Goal: Information Seeking & Learning: Learn about a topic

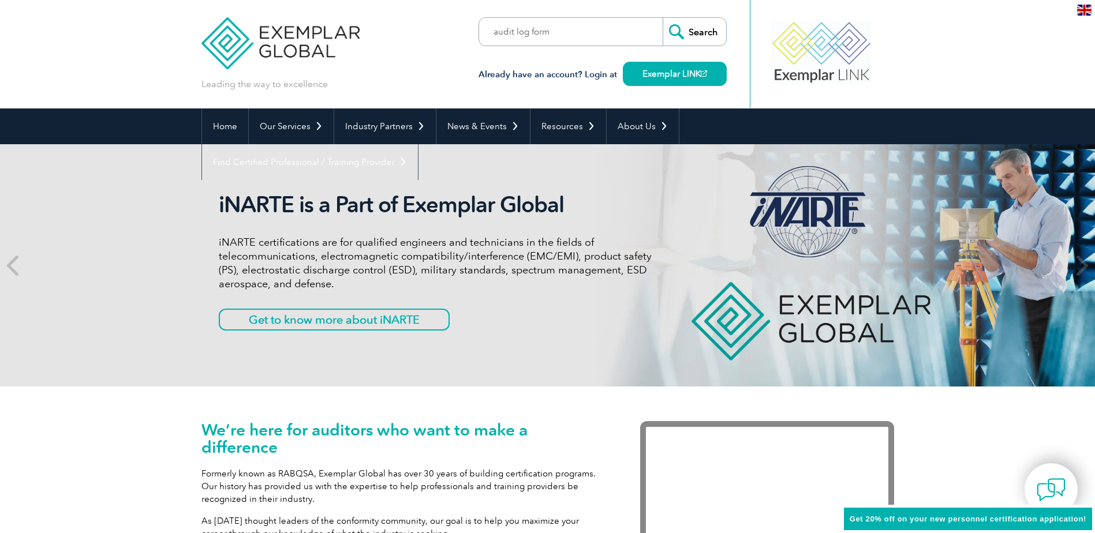
type input "audit log form"
click at [663, 18] on input "Search" at bounding box center [694, 32] width 63 height 28
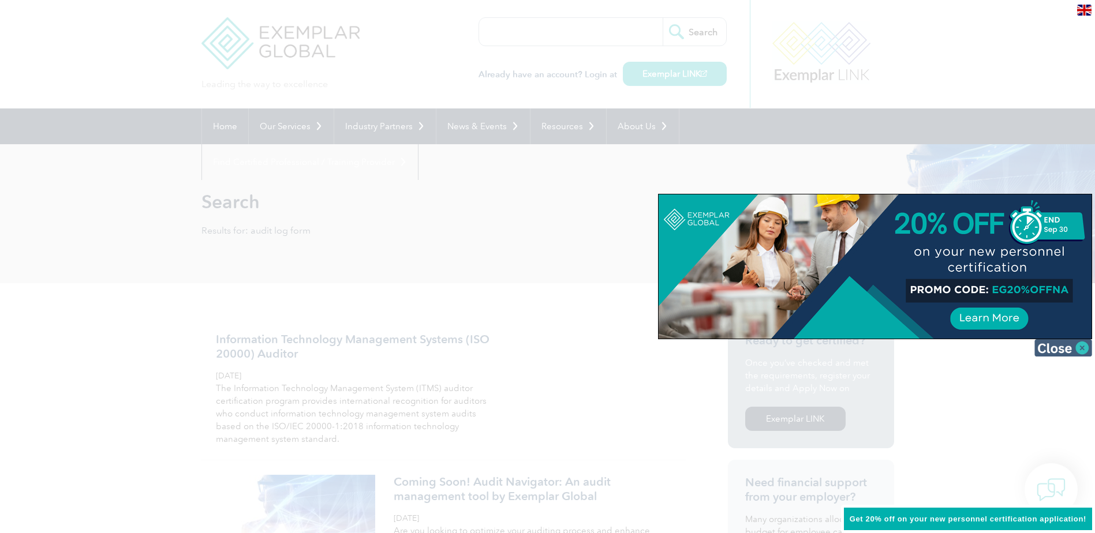
click at [1057, 348] on img at bounding box center [1063, 347] width 58 height 17
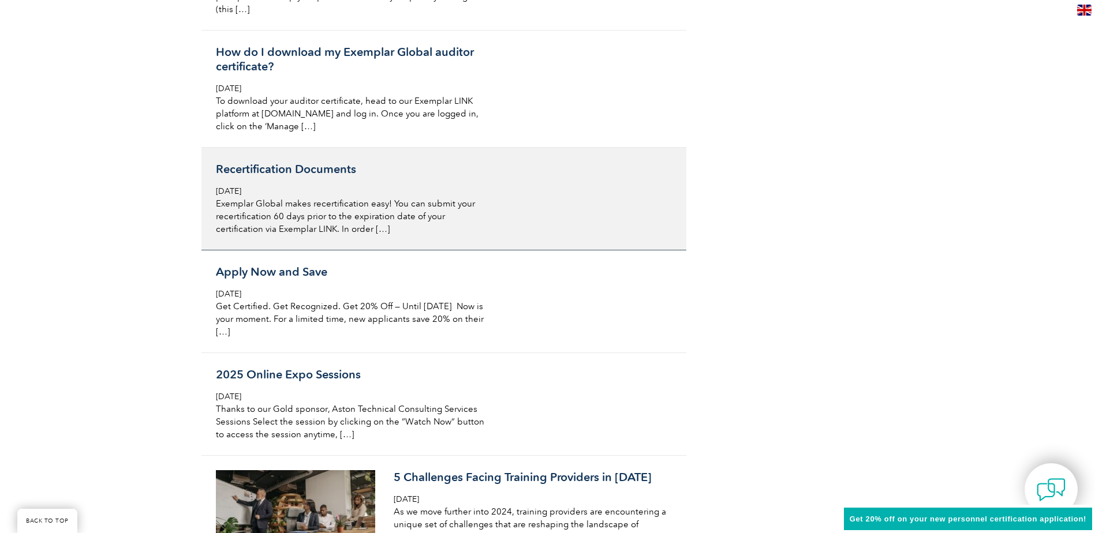
scroll to position [2828, 0]
click at [315, 168] on h3 "Recertification Documents" at bounding box center [353, 168] width 274 height 14
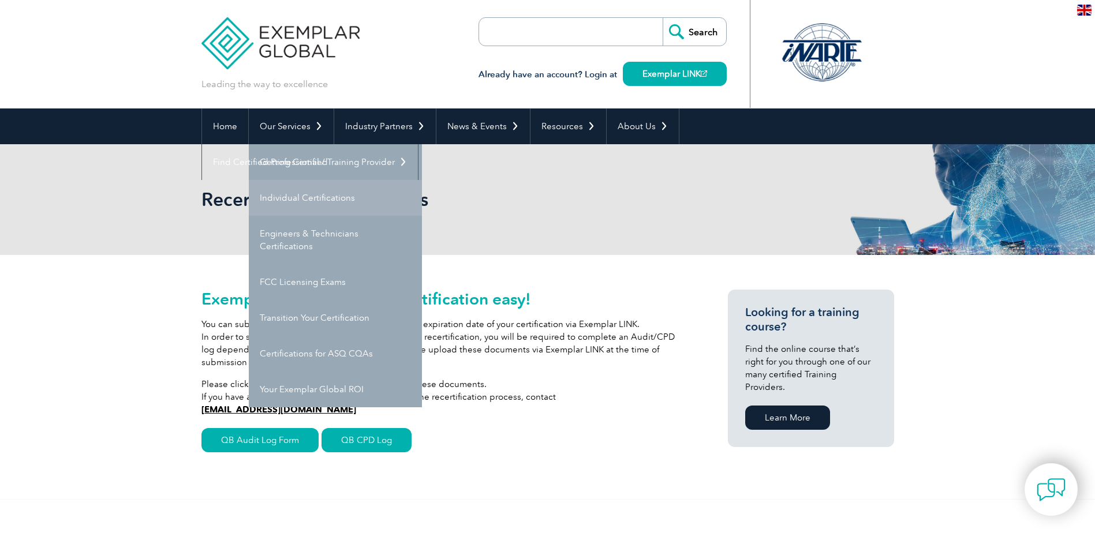
click at [309, 190] on link "Individual Certifications" at bounding box center [335, 198] width 173 height 36
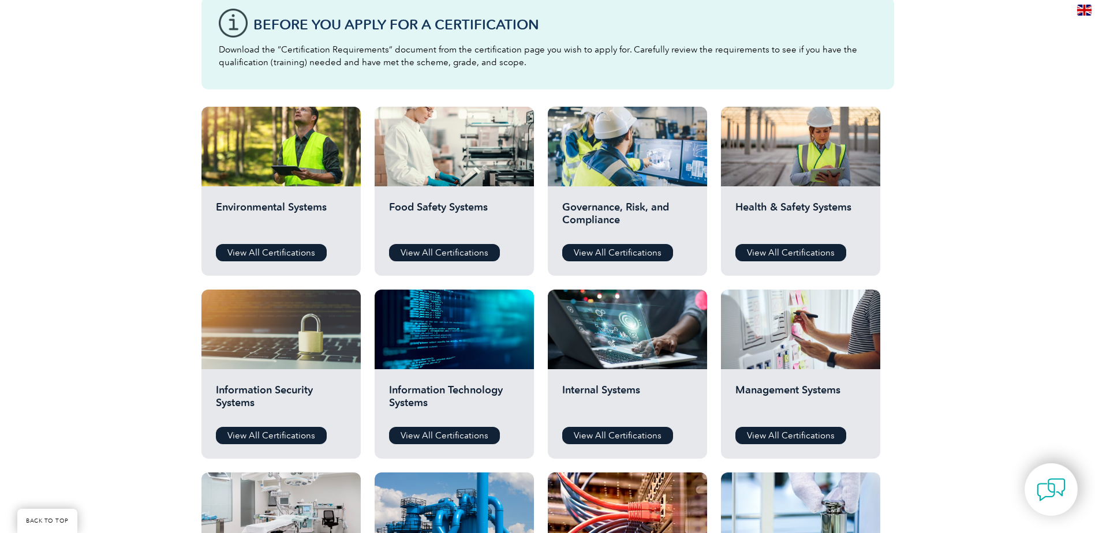
scroll to position [404, 0]
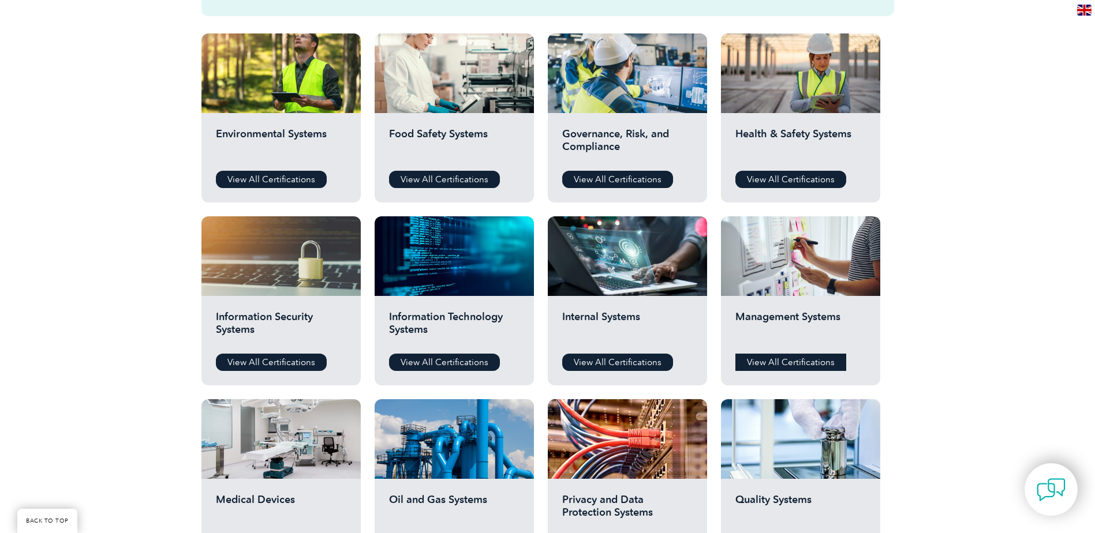
click at [756, 365] on link "View All Certifications" at bounding box center [790, 362] width 111 height 17
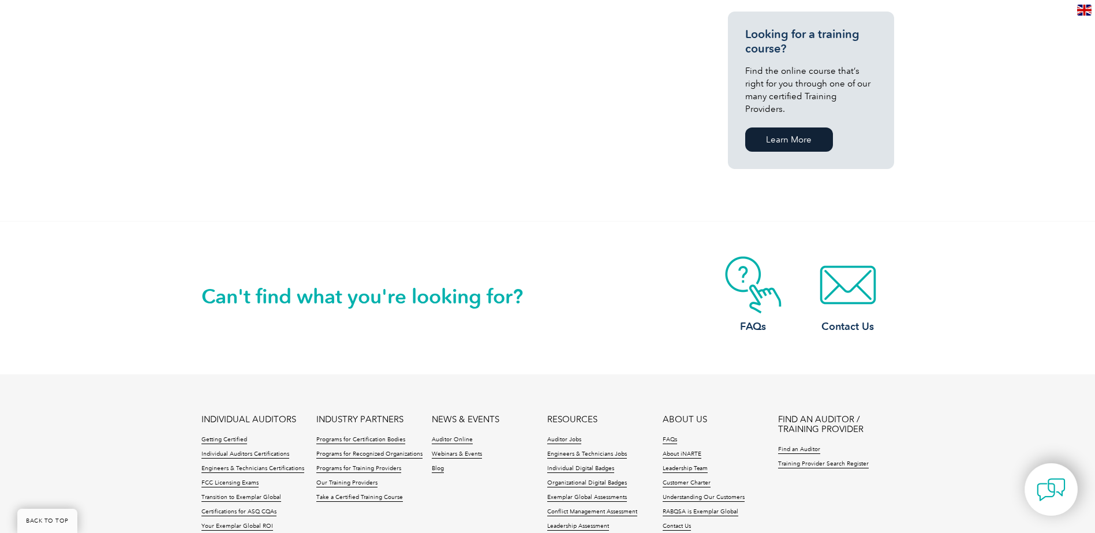
scroll to position [866, 0]
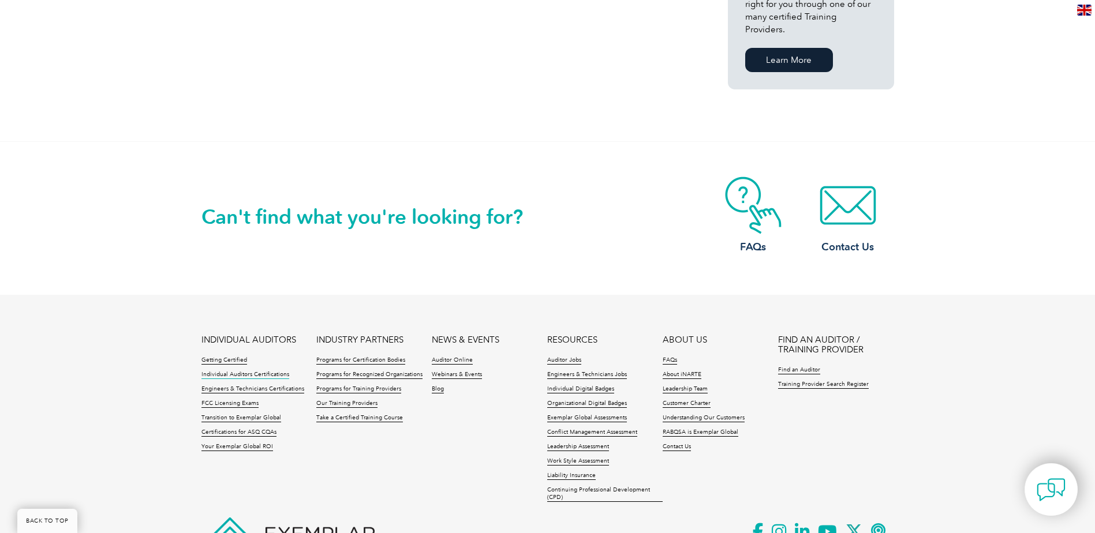
click at [269, 371] on link "Individual Auditors Certifications" at bounding box center [245, 375] width 88 height 8
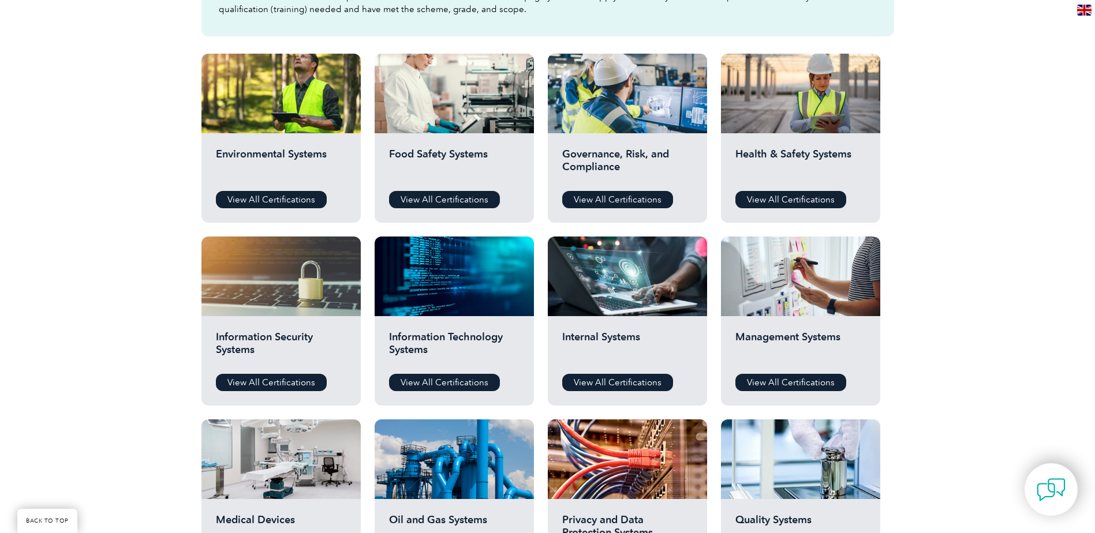
scroll to position [404, 0]
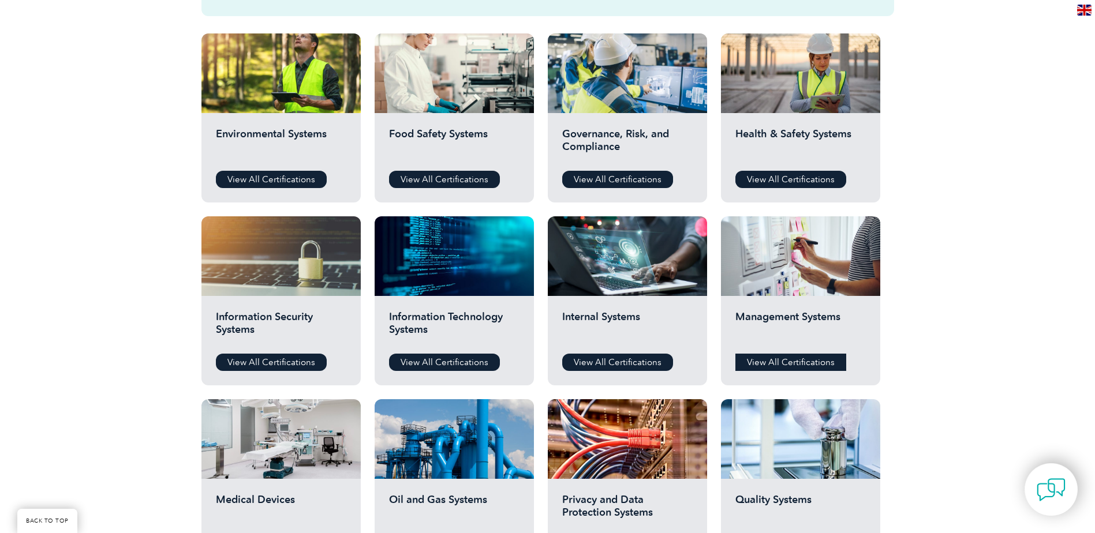
click at [766, 364] on link "View All Certifications" at bounding box center [790, 362] width 111 height 17
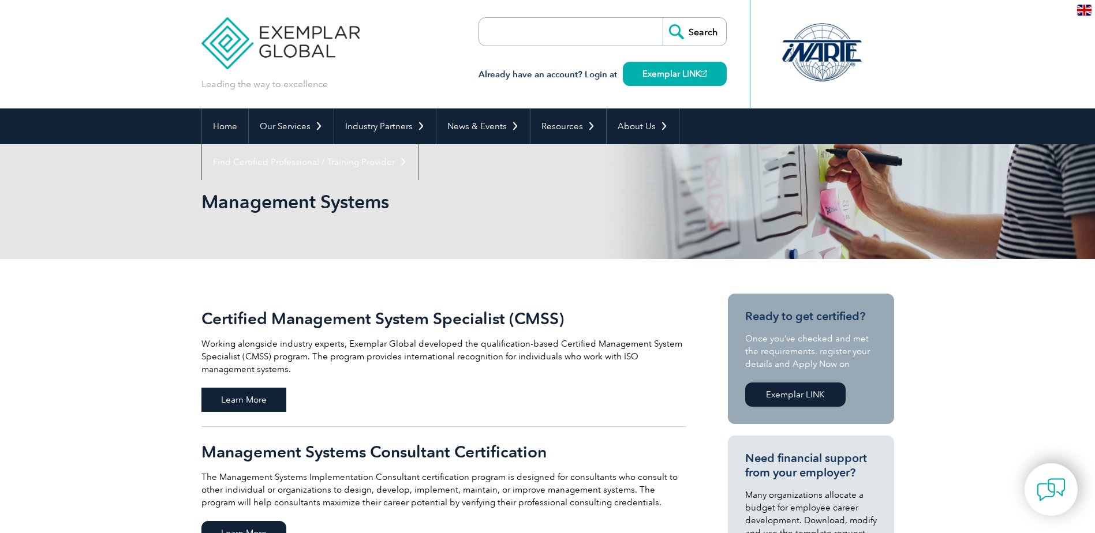
click at [278, 402] on span "Learn More" at bounding box center [243, 400] width 85 height 24
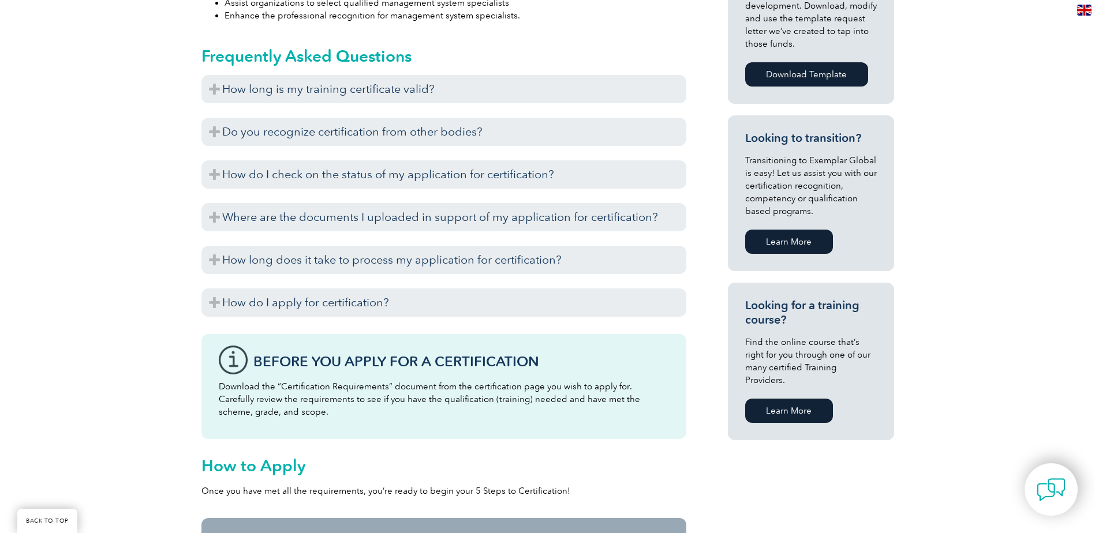
scroll to position [577, 0]
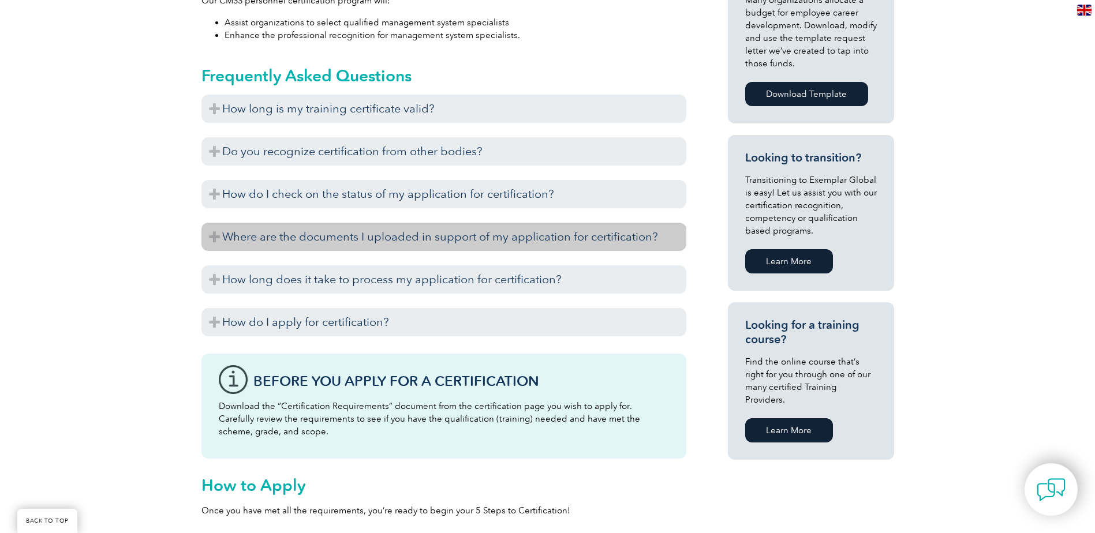
click at [217, 234] on h3 "Where are the documents I uploaded in support of my application for certificati…" at bounding box center [443, 237] width 485 height 28
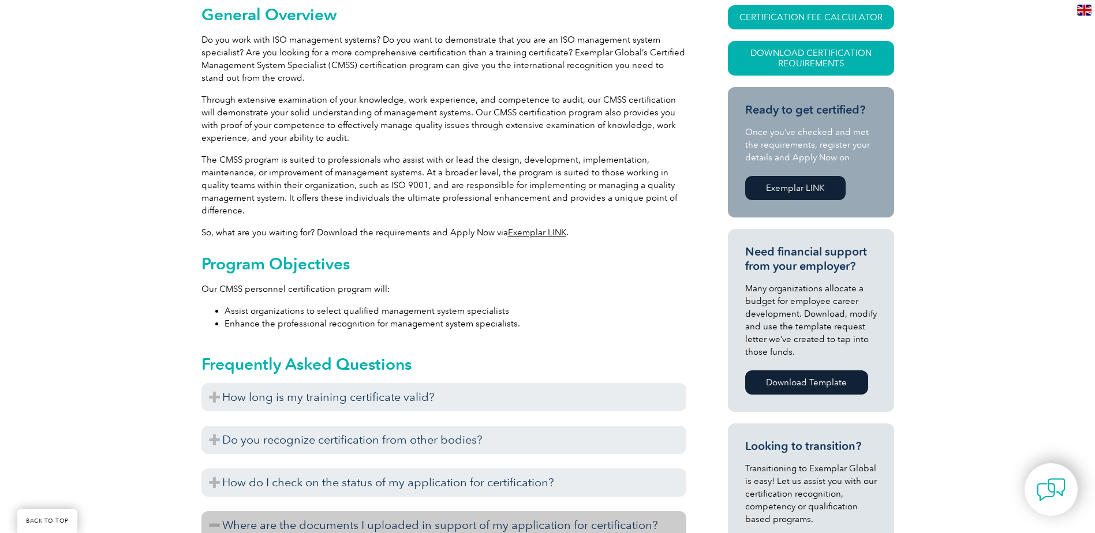
scroll to position [115, 0]
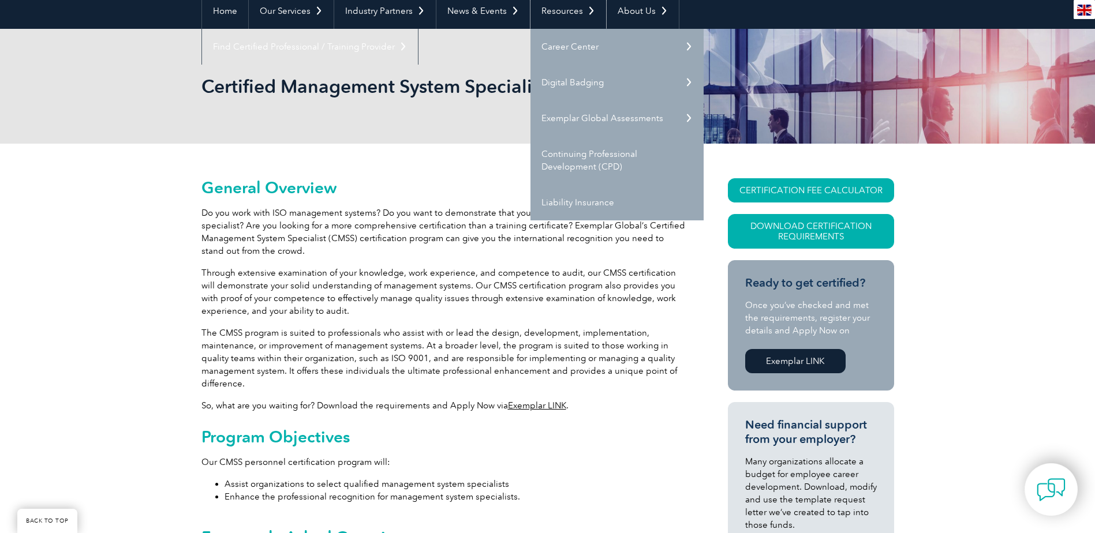
click at [567, 15] on link "Resources" at bounding box center [568, 11] width 76 height 36
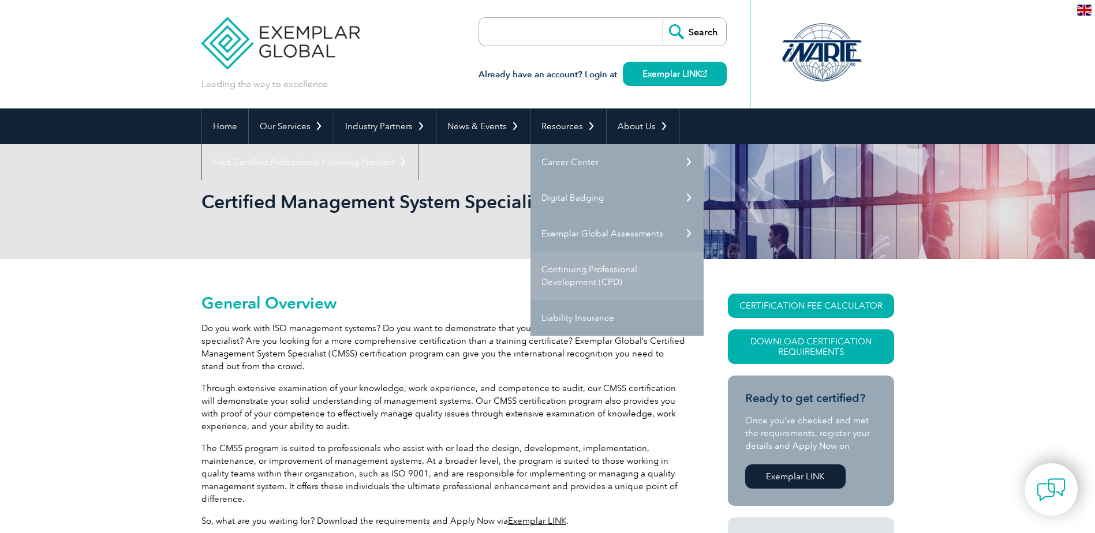
click at [610, 275] on link "Continuing Professional Development (CPD)" at bounding box center [616, 276] width 173 height 48
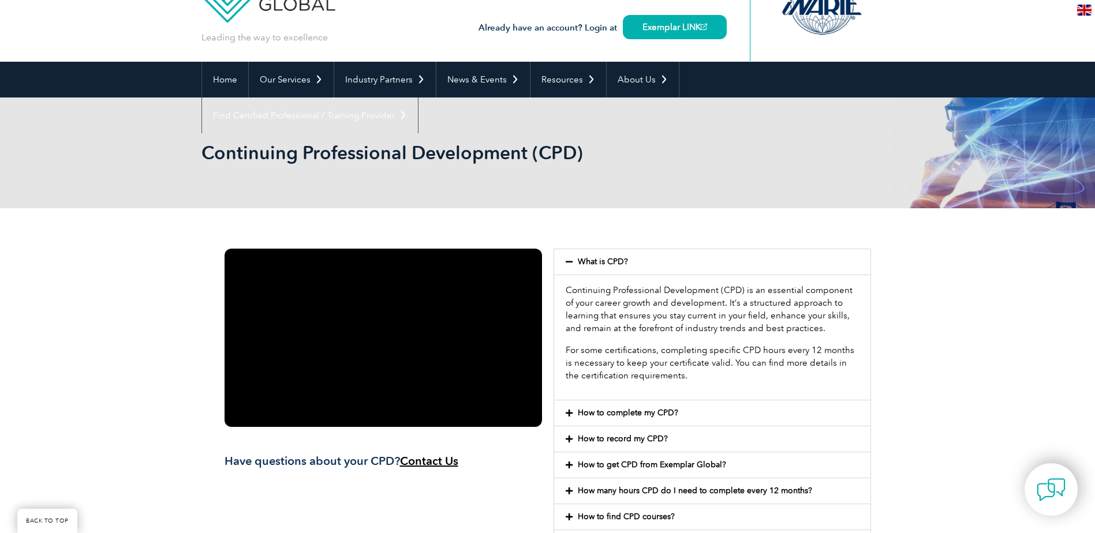
scroll to position [346, 0]
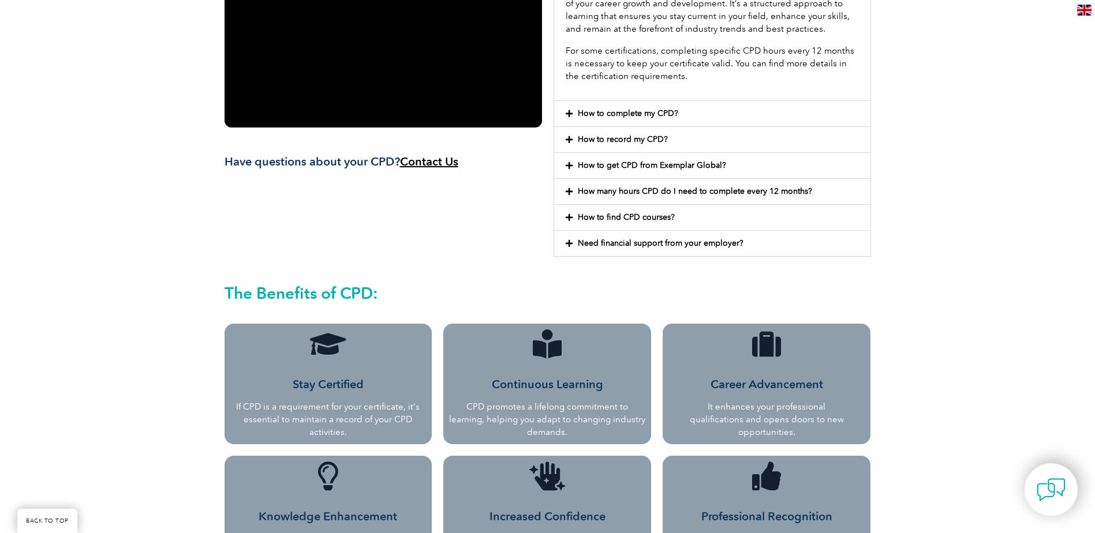
click at [572, 140] on icon at bounding box center [569, 140] width 7 height 8
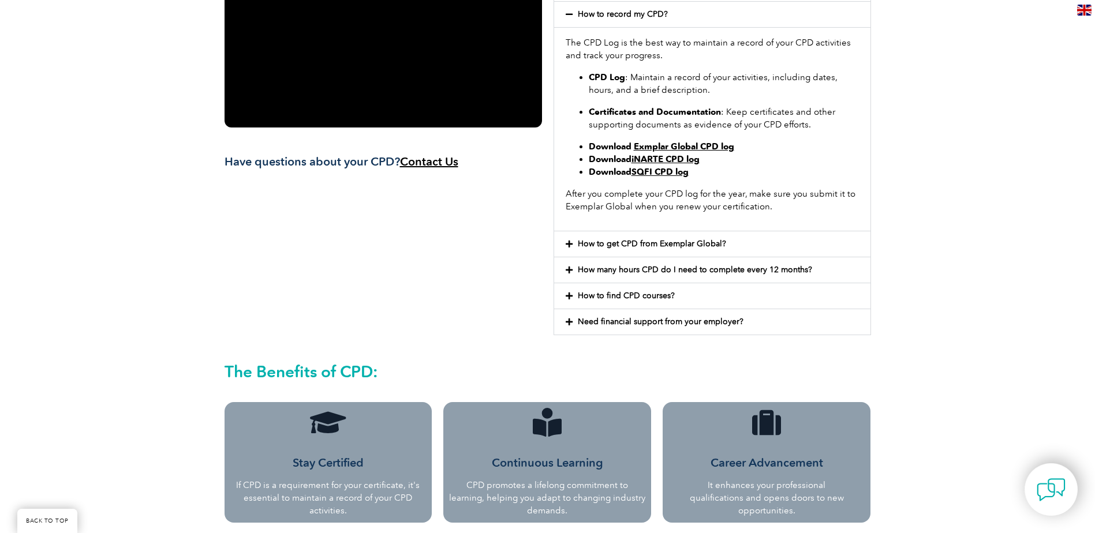
click at [568, 268] on icon at bounding box center [569, 270] width 7 height 8
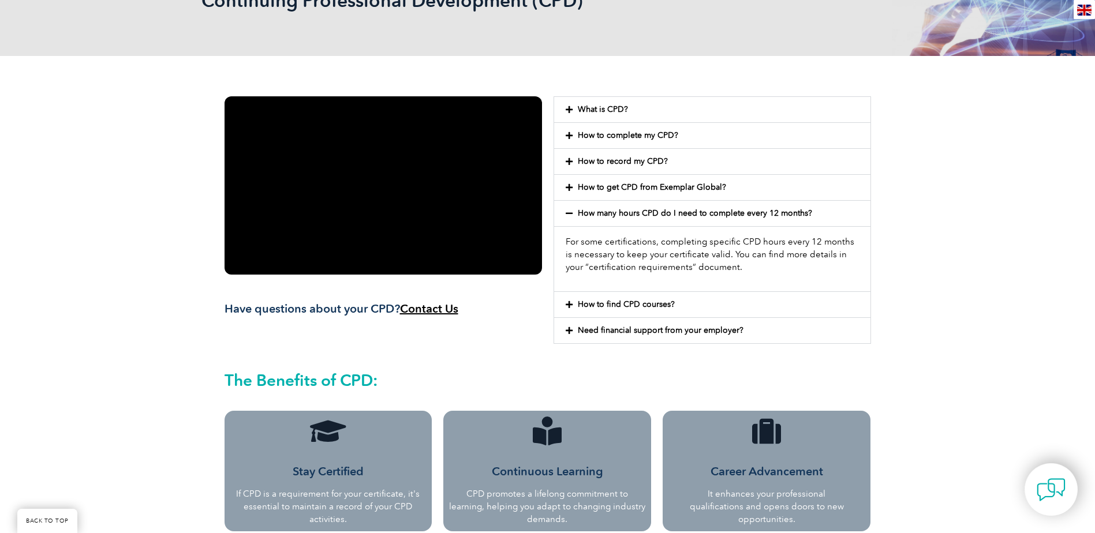
scroll to position [115, 0]
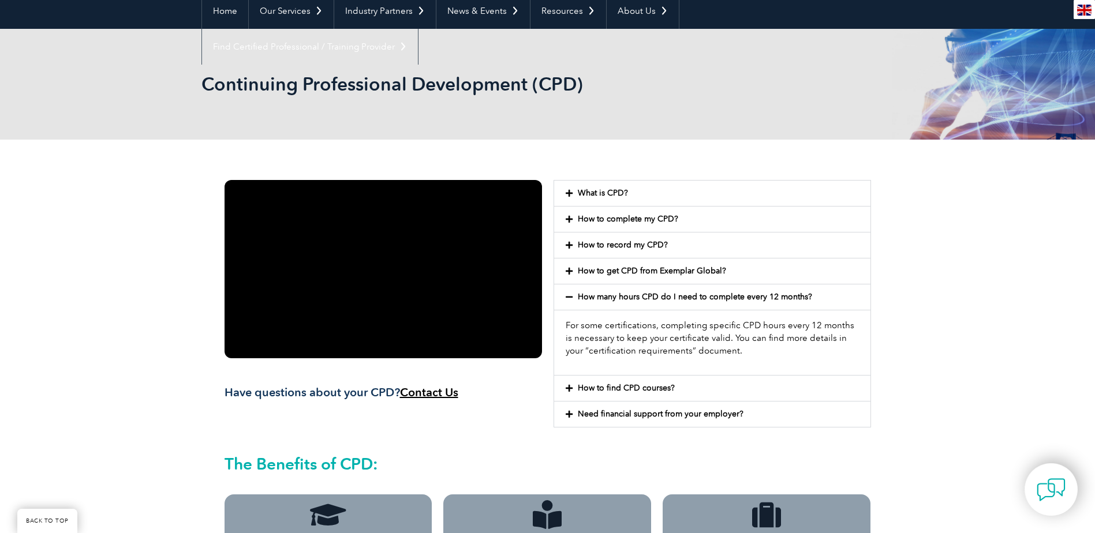
click at [568, 242] on icon at bounding box center [569, 245] width 7 height 8
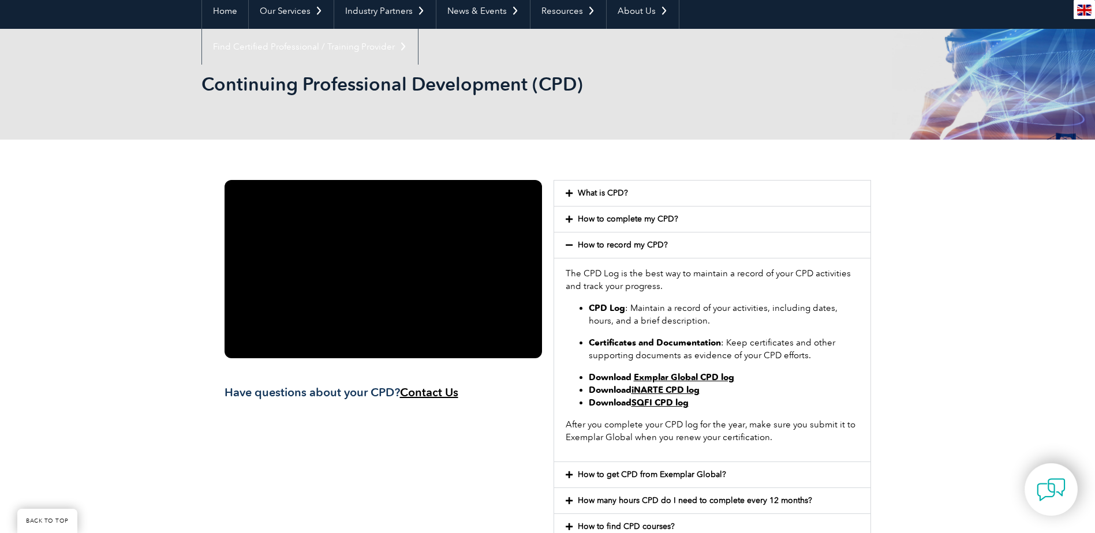
click at [666, 377] on link "Exmplar Global CPD log" at bounding box center [684, 377] width 100 height 10
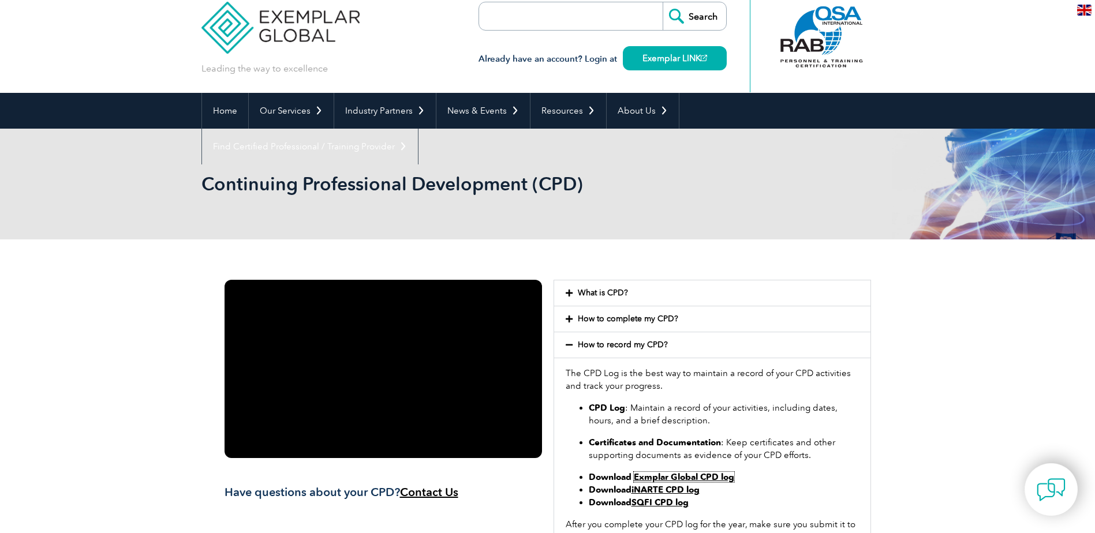
scroll to position [0, 0]
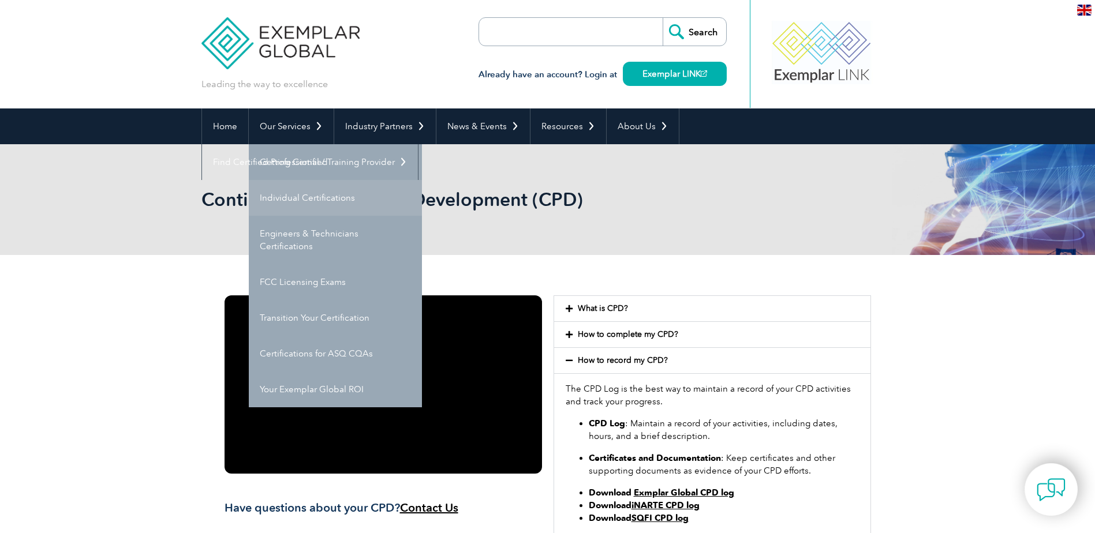
click at [319, 196] on link "Individual Certifications" at bounding box center [335, 198] width 173 height 36
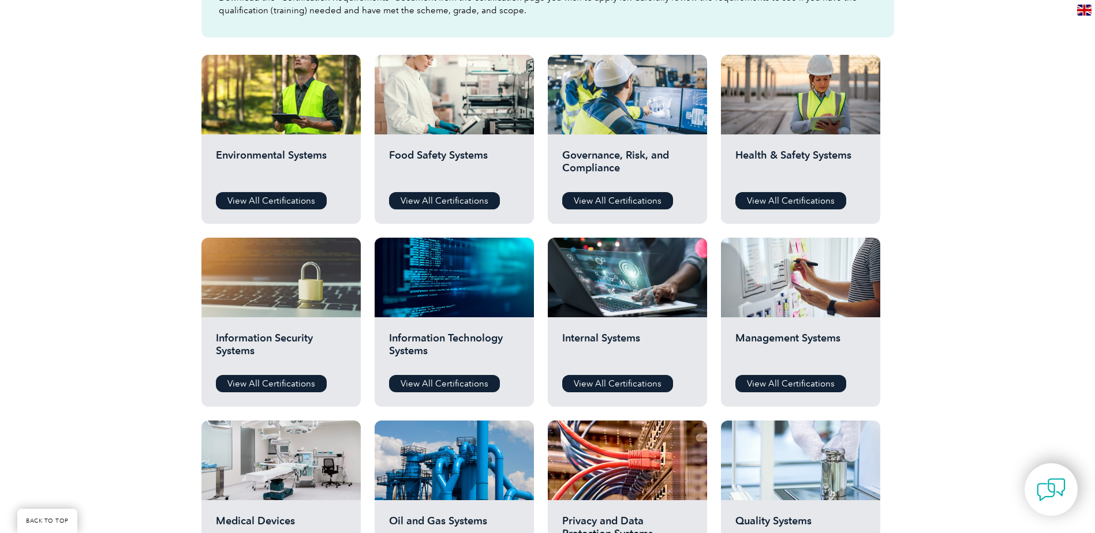
scroll to position [462, 0]
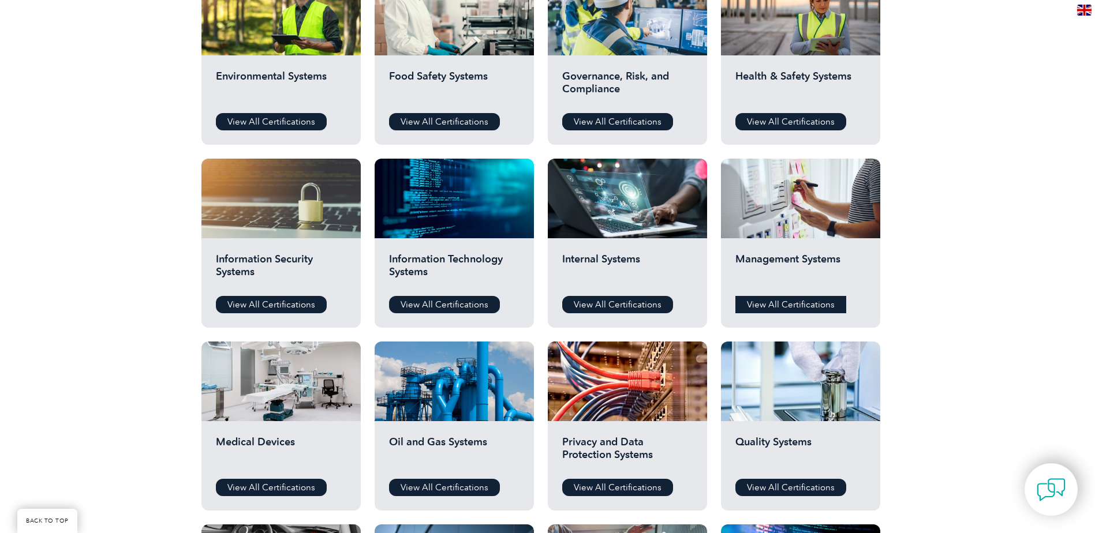
click at [792, 299] on link "View All Certifications" at bounding box center [790, 304] width 111 height 17
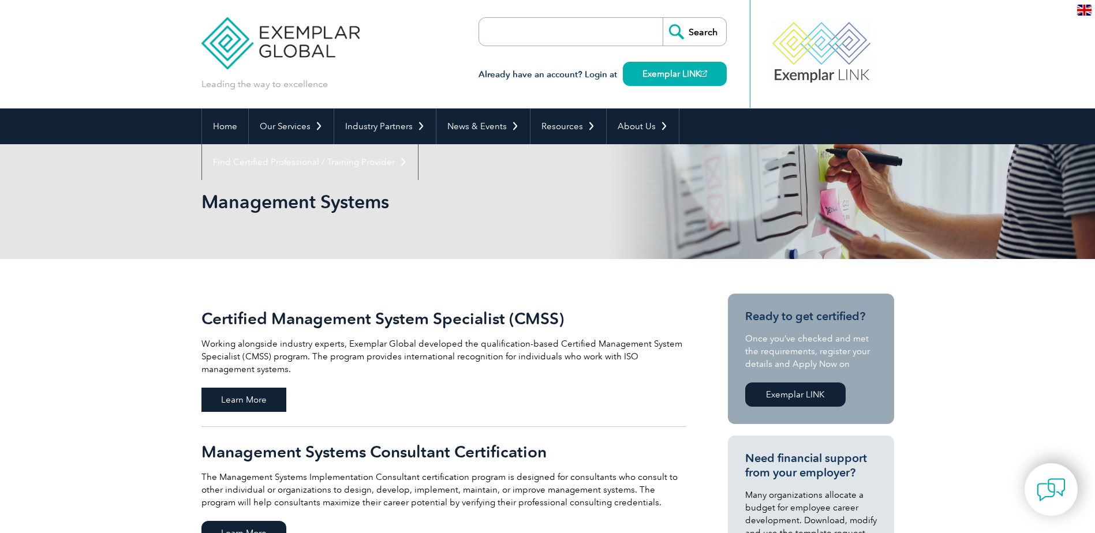
click at [253, 402] on span "Learn More" at bounding box center [243, 400] width 85 height 24
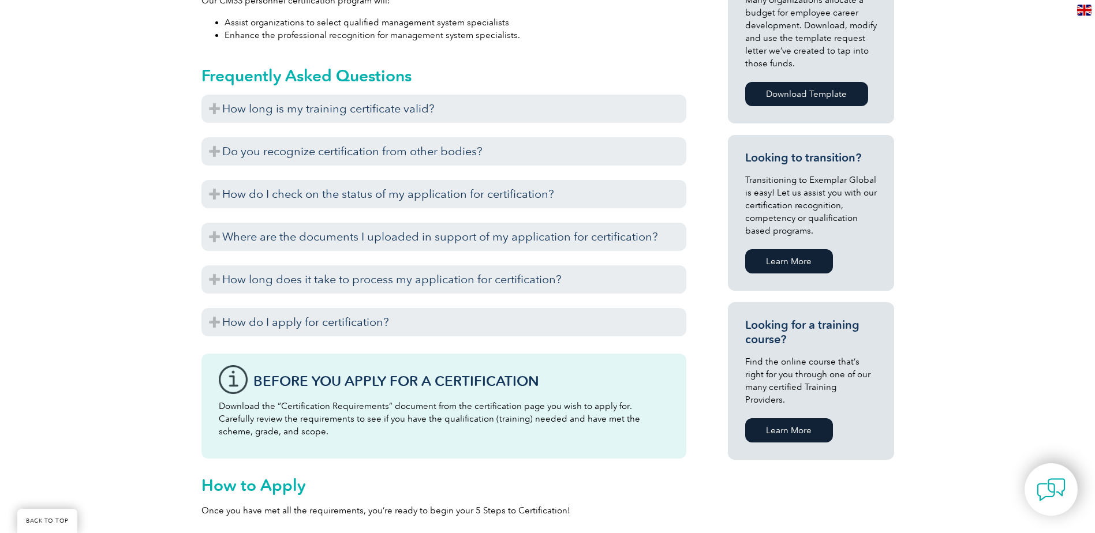
scroll to position [404, 0]
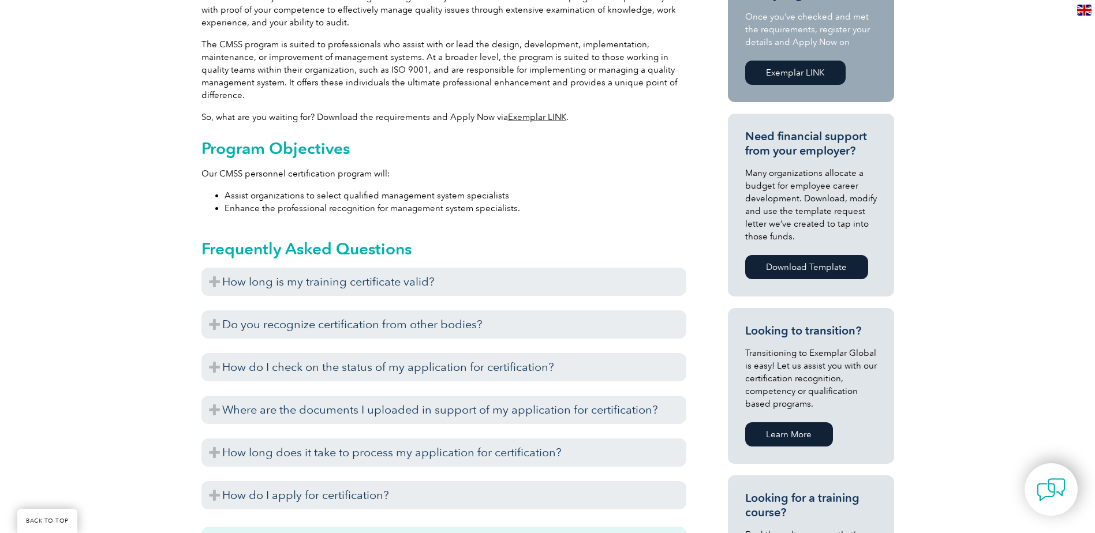
click at [806, 436] on link "Learn More" at bounding box center [789, 434] width 88 height 24
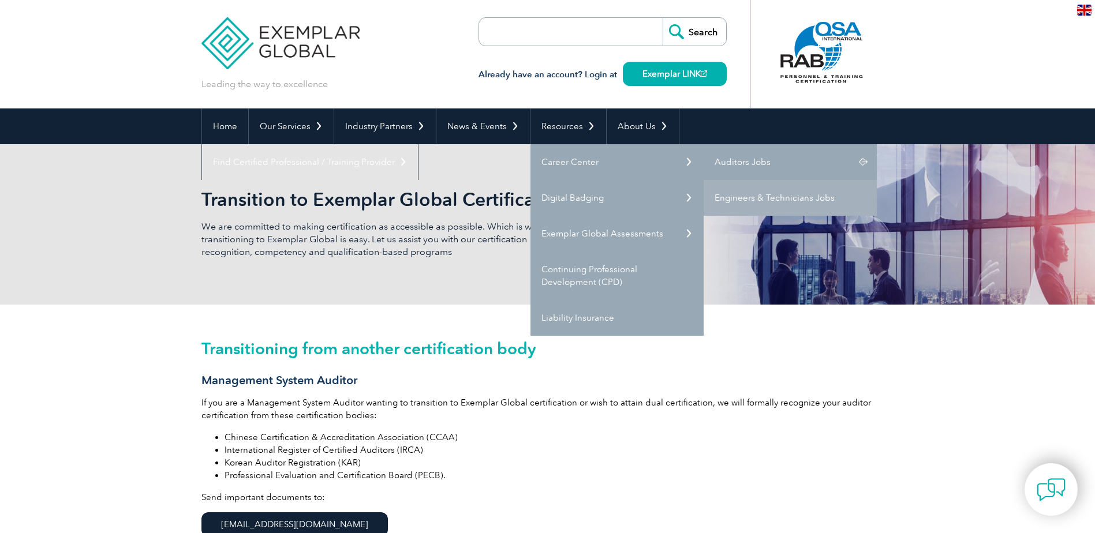
click at [750, 159] on link "Auditors Jobs" at bounding box center [790, 162] width 173 height 36
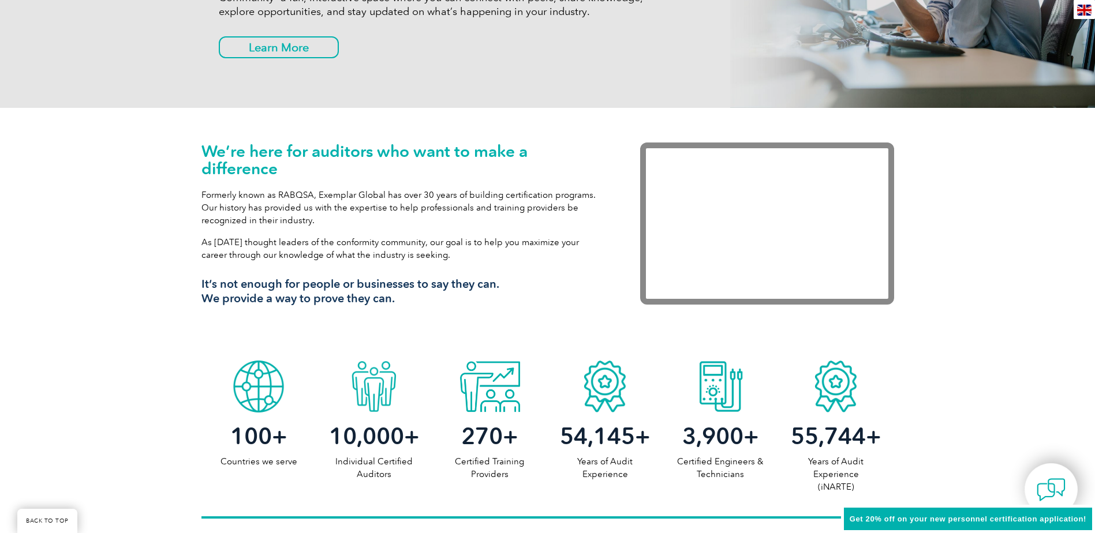
scroll to position [346, 0]
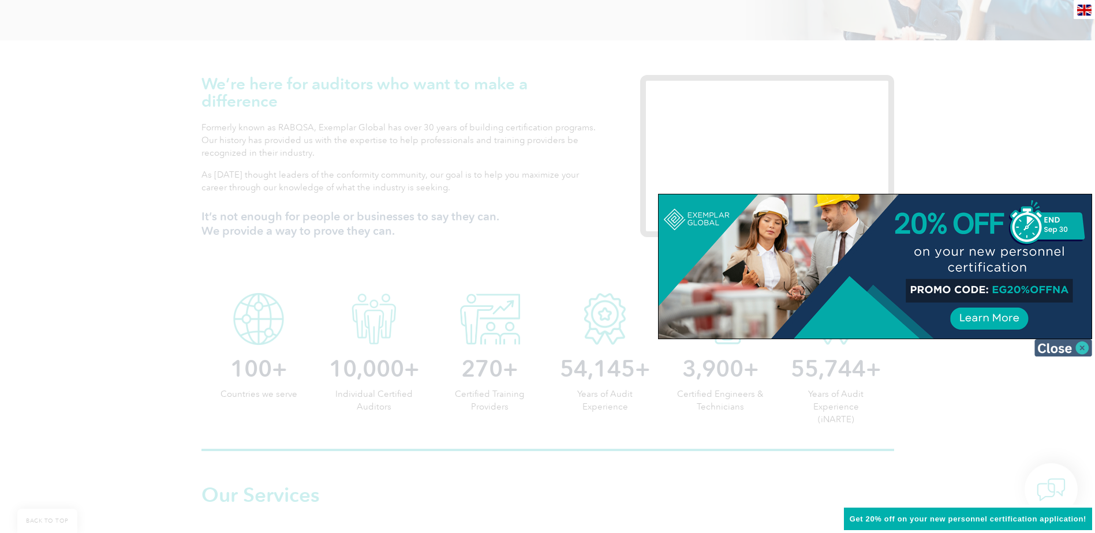
click at [1076, 345] on img at bounding box center [1063, 347] width 58 height 17
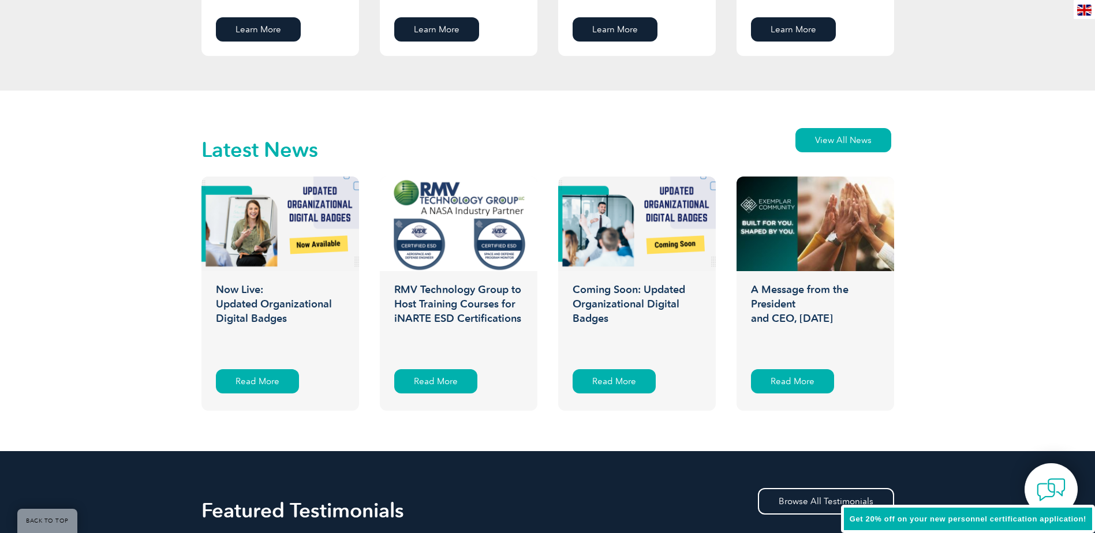
scroll to position [1731, 0]
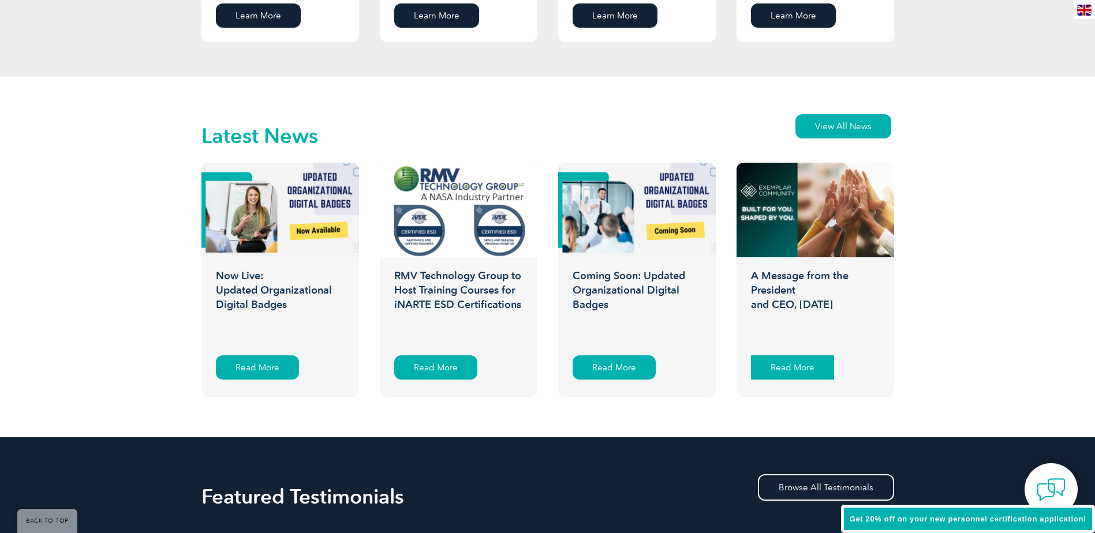
click at [817, 370] on div "Read More" at bounding box center [792, 368] width 83 height 24
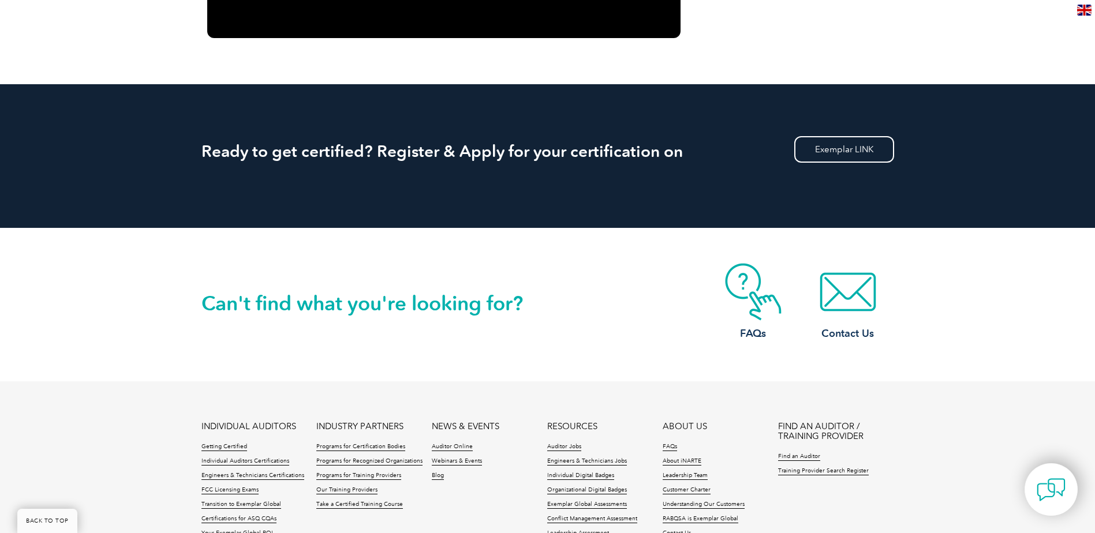
scroll to position [1270, 0]
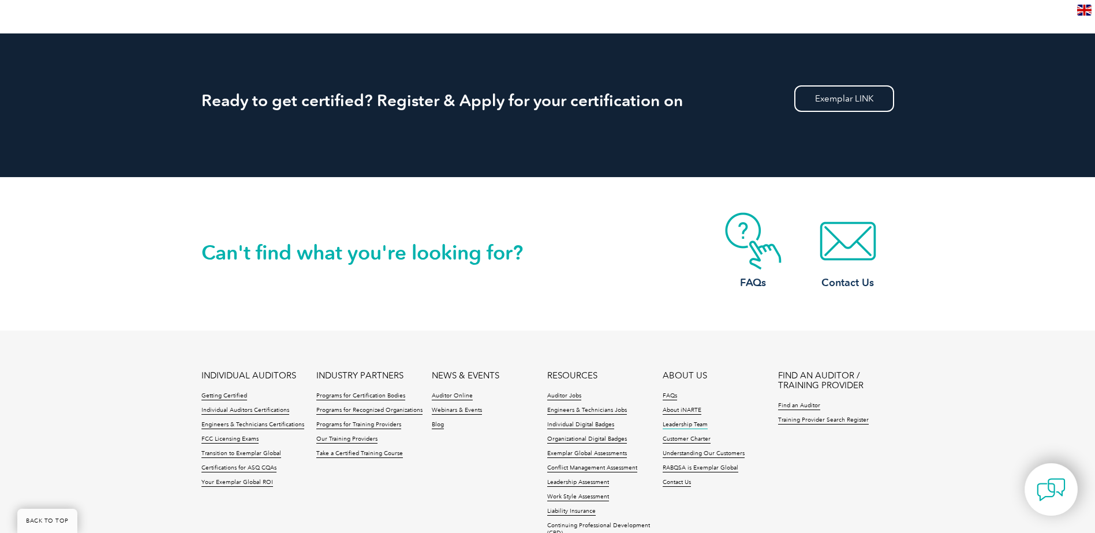
click at [676, 421] on link "Leadership Team" at bounding box center [685, 425] width 45 height 8
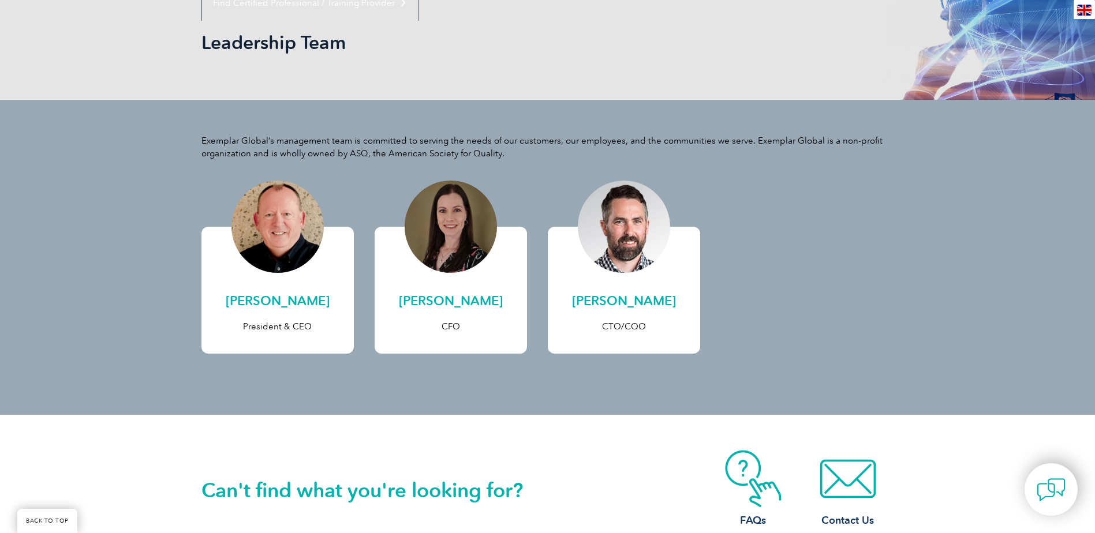
scroll to position [115, 0]
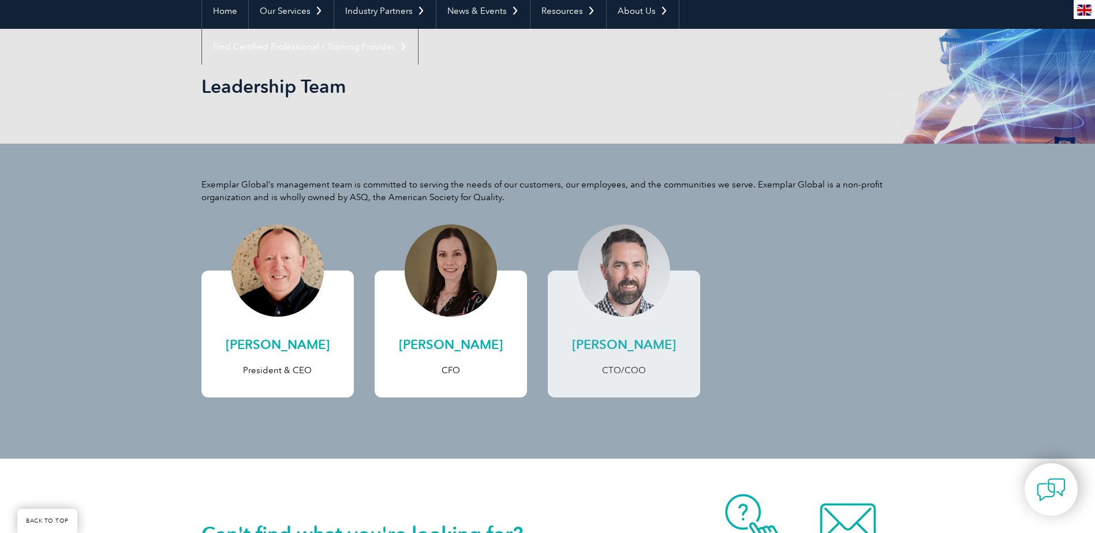
click at [597, 347] on h2 "[PERSON_NAME]" at bounding box center [623, 345] width 129 height 18
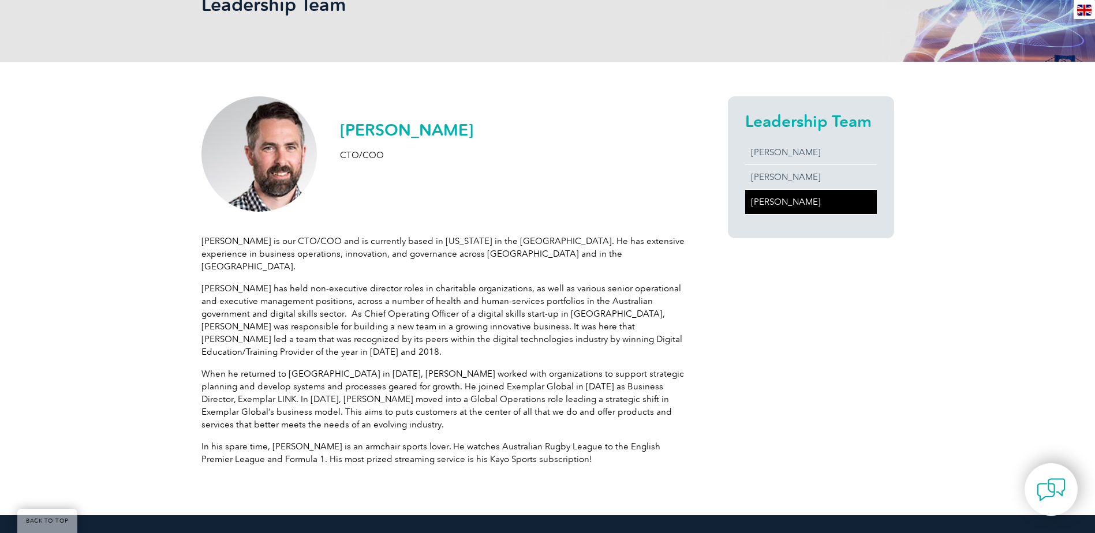
scroll to position [231, 0]
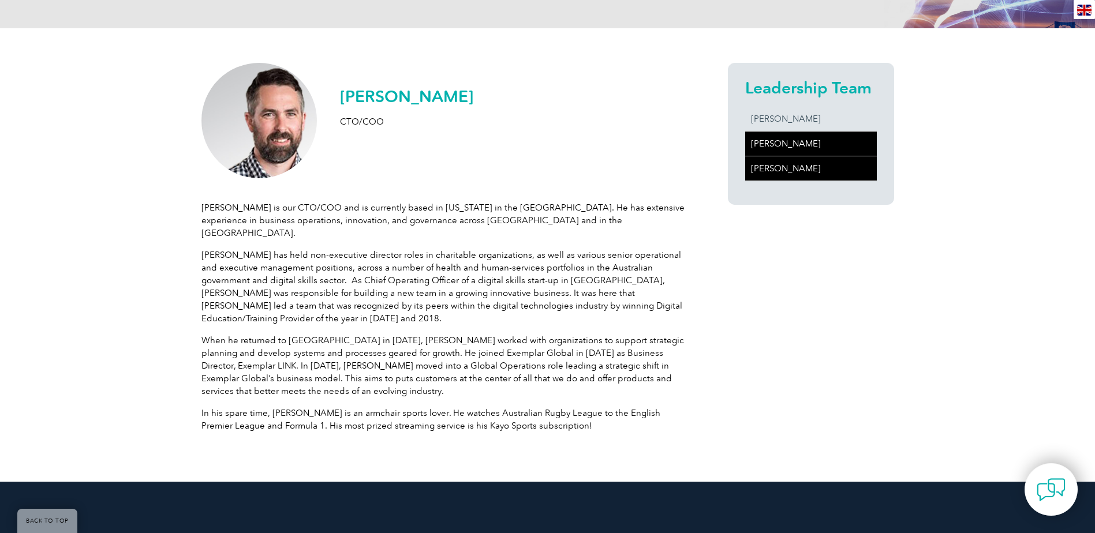
click at [787, 145] on link "Sandra Venter" at bounding box center [811, 144] width 132 height 24
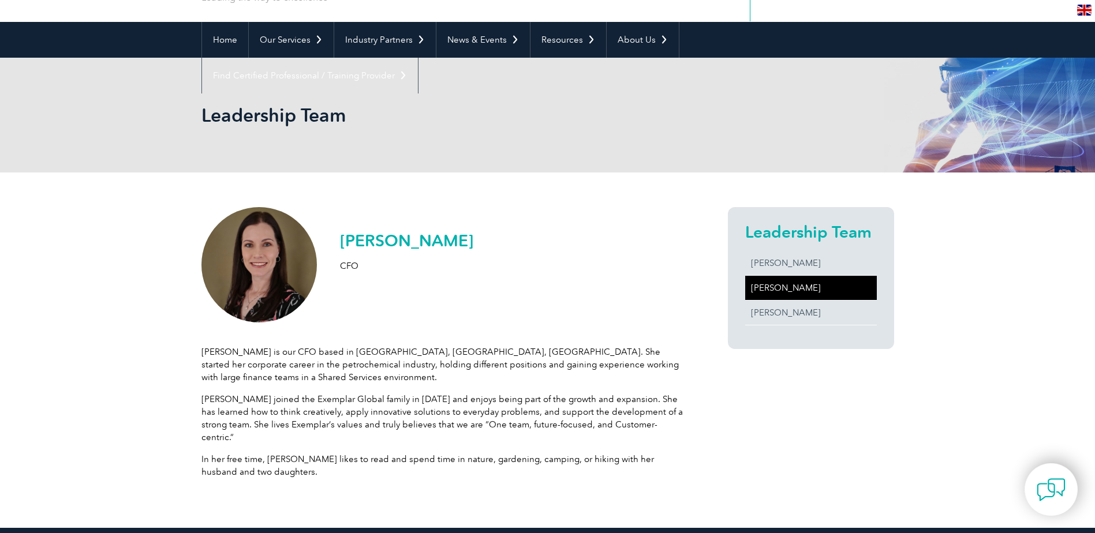
scroll to position [115, 0]
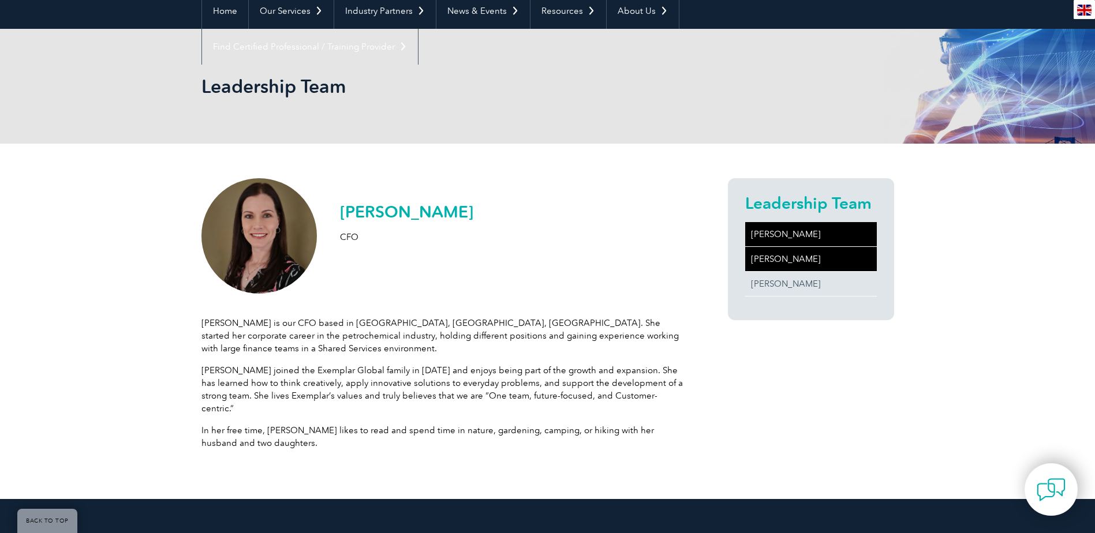
click at [788, 233] on link "Andrew Baines" at bounding box center [811, 234] width 132 height 24
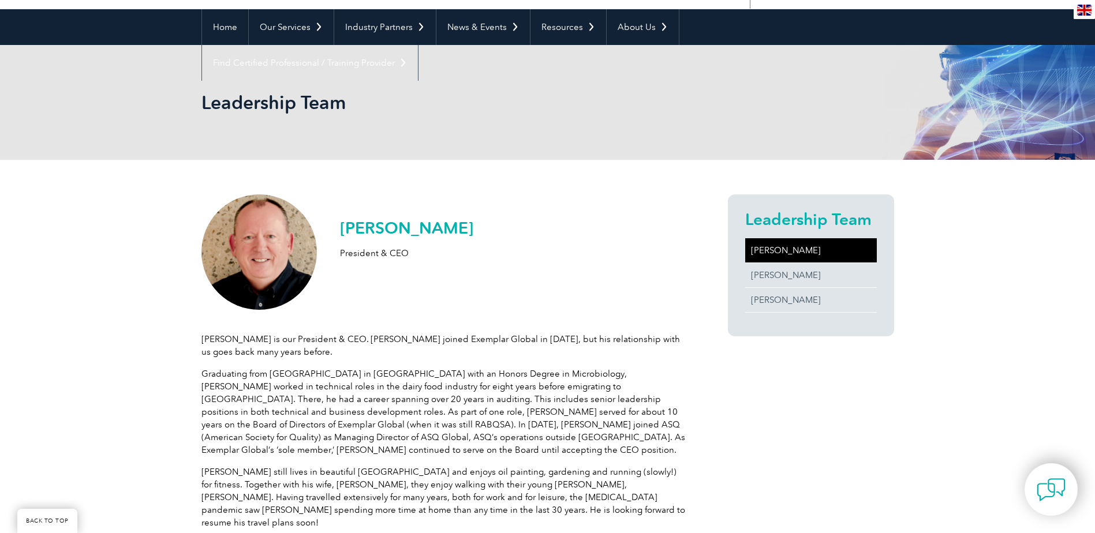
scroll to position [115, 0]
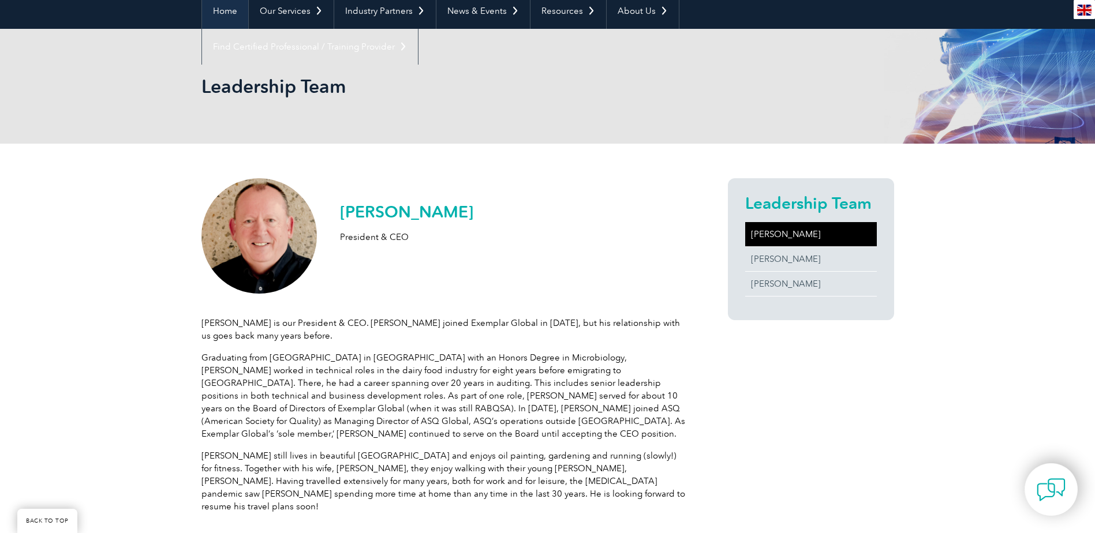
click at [226, 9] on link "Home" at bounding box center [225, 11] width 46 height 36
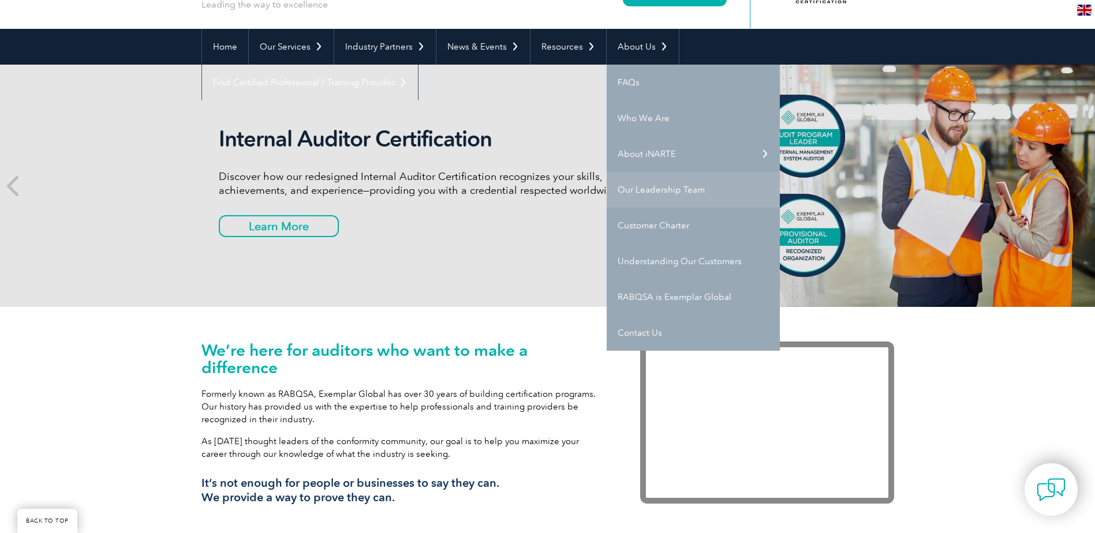
scroll to position [115, 0]
